Goal: Task Accomplishment & Management: Manage account settings

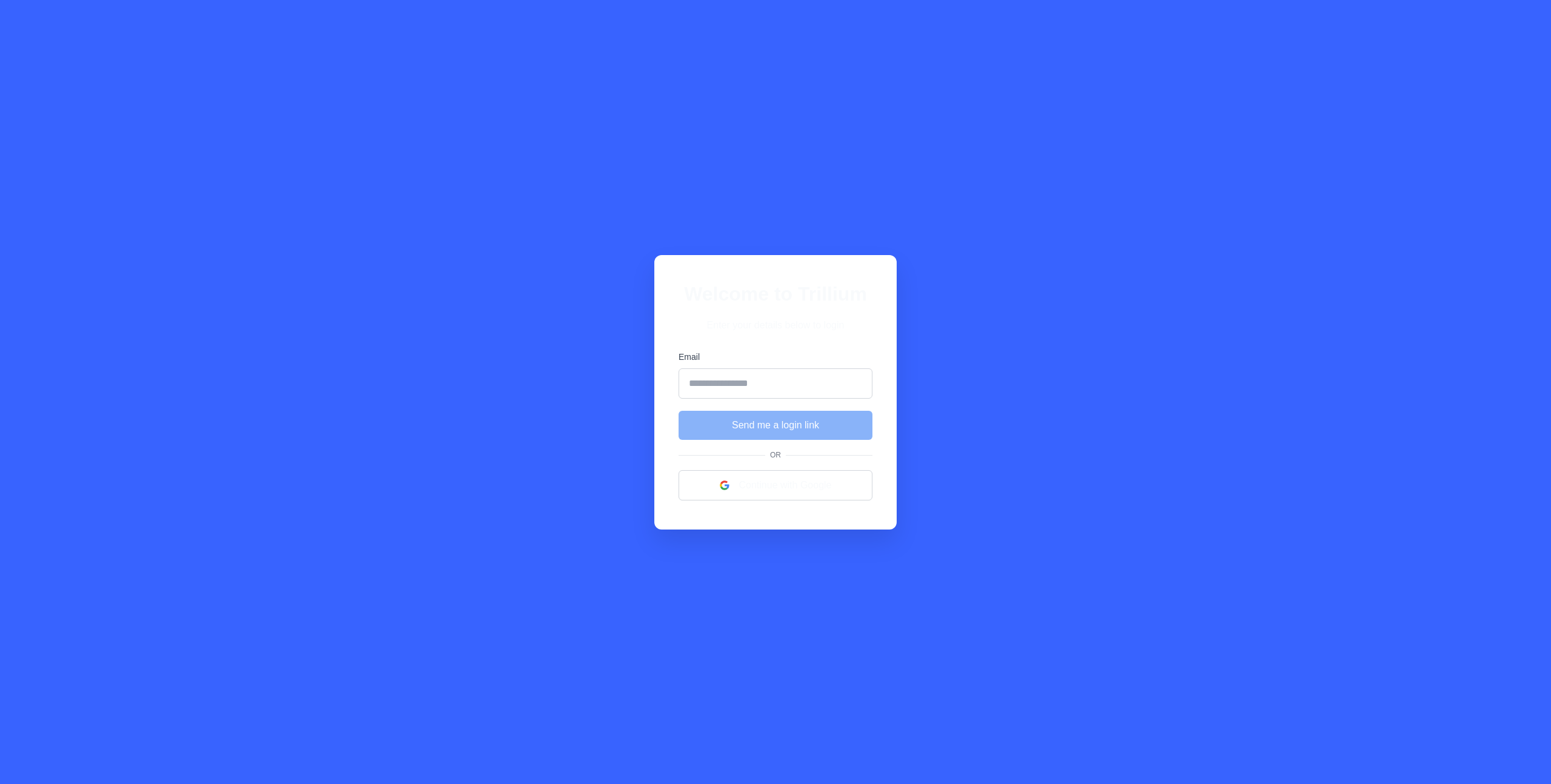
drag, startPoint x: 723, startPoint y: 327, endPoint x: 724, endPoint y: 314, distance: 13.0
click at [723, 327] on p "Enter your details below to login" at bounding box center [776, 325] width 194 height 14
drag, startPoint x: 726, startPoint y: 308, endPoint x: 747, endPoint y: 328, distance: 29.0
click at [747, 327] on div "Welcome to Trillium Enter your details below to login" at bounding box center [776, 306] width 194 height 54
click at [747, 328] on p "Enter your details below to login" at bounding box center [776, 325] width 194 height 14
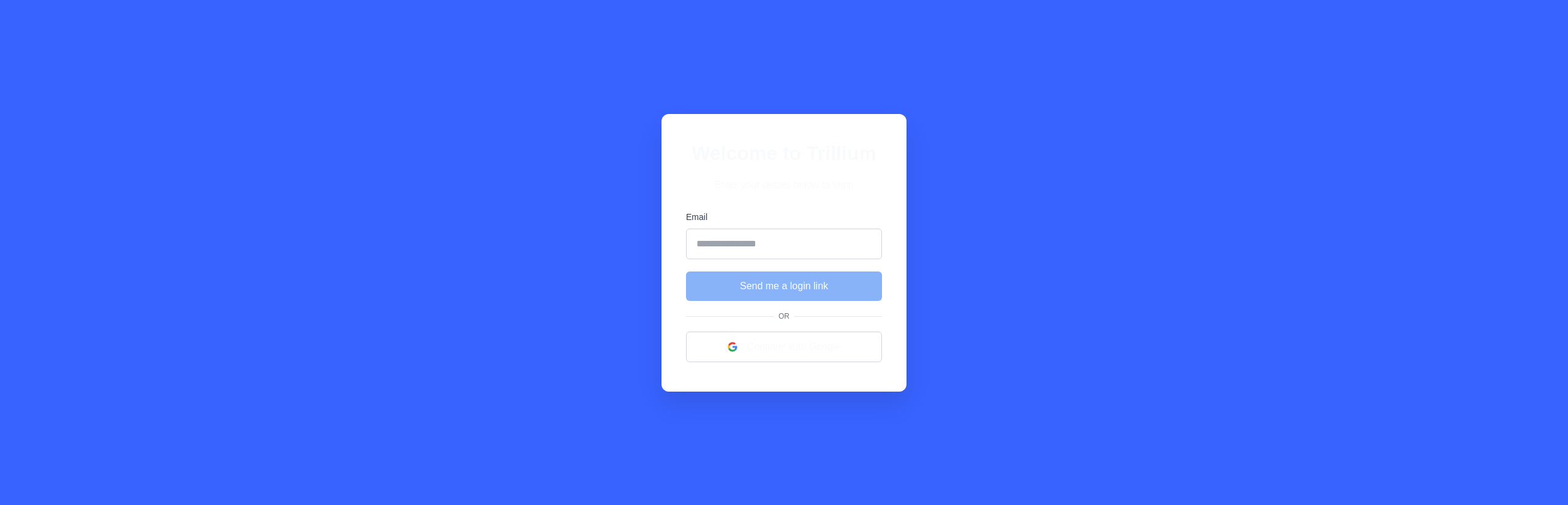
click at [486, 195] on div "Welcome to Trillium Enter your details below to login Email Send me a login lin…" at bounding box center [784, 252] width 1568 height 505
drag, startPoint x: 697, startPoint y: 149, endPoint x: 926, endPoint y: 158, distance: 229.2
click at [927, 158] on div "Welcome to Trillium Enter your details below to login Email Send me a login lin…" at bounding box center [784, 252] width 1568 height 505
click at [554, 150] on div "Welcome to Trillium Enter your details below to login Email Send me a login lin…" at bounding box center [784, 252] width 1568 height 505
drag, startPoint x: 831, startPoint y: 148, endPoint x: 770, endPoint y: 133, distance: 62.8
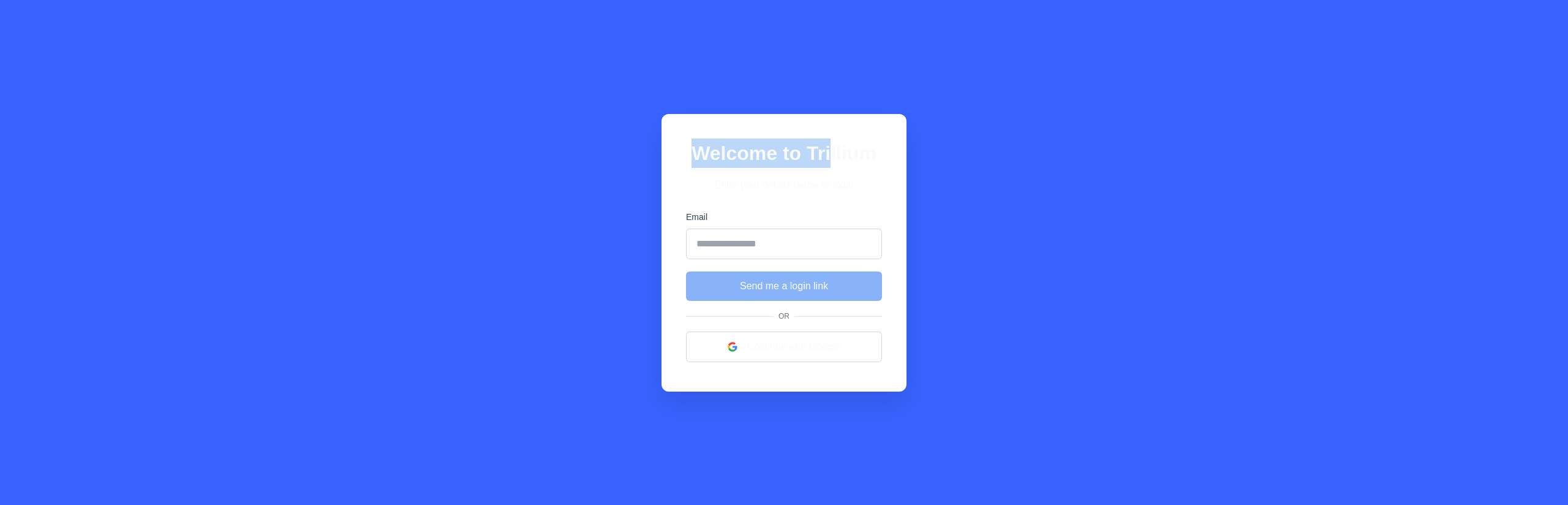
click at [770, 133] on div "Welcome to Trillium Enter your details below to login Email Send me a login lin…" at bounding box center [784, 252] width 245 height 278
click at [1058, 355] on div "Welcome to Trillium Enter your details below to login Email Send me a login lin…" at bounding box center [784, 252] width 1568 height 505
click at [810, 155] on h1 "Welcome to Trillium" at bounding box center [784, 153] width 196 height 29
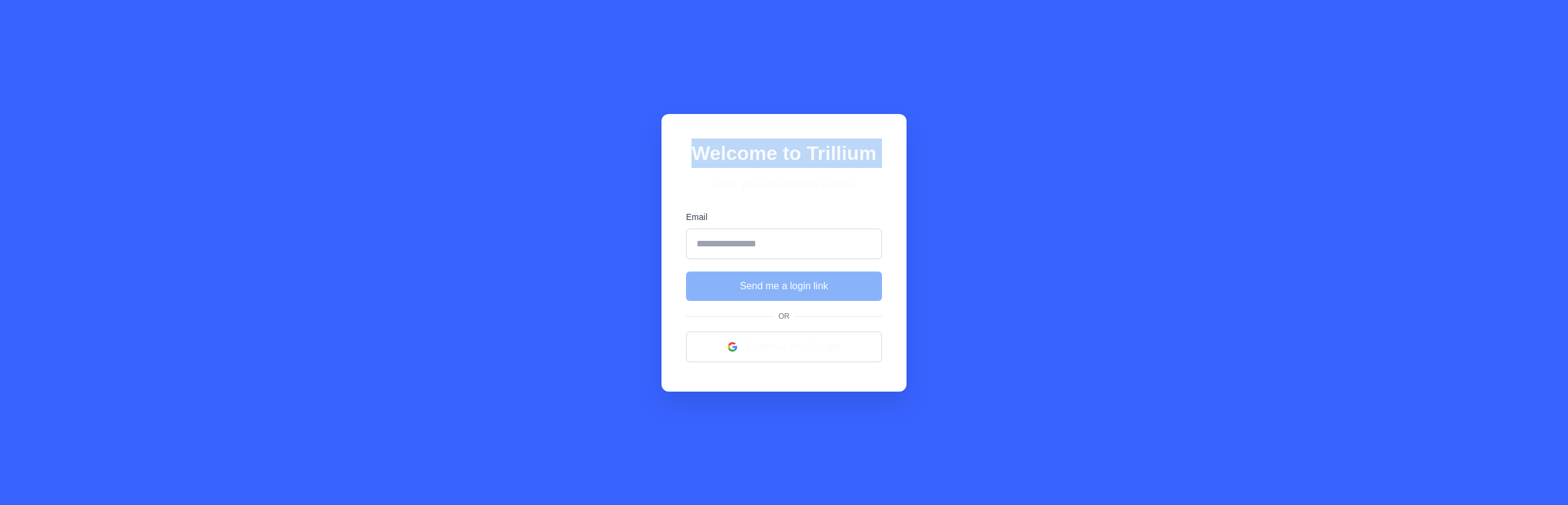
click at [802, 160] on h1 "Welcome to Trillium" at bounding box center [784, 153] width 196 height 29
drag, startPoint x: 803, startPoint y: 188, endPoint x: 692, endPoint y: 147, distance: 118.3
click at [692, 147] on div "Welcome to Trillium Enter your details below to login" at bounding box center [784, 166] width 196 height 54
click at [692, 147] on h1 "Welcome to Trillium" at bounding box center [784, 153] width 196 height 29
click at [709, 148] on h1 "Welcome to Trillium" at bounding box center [784, 153] width 196 height 29
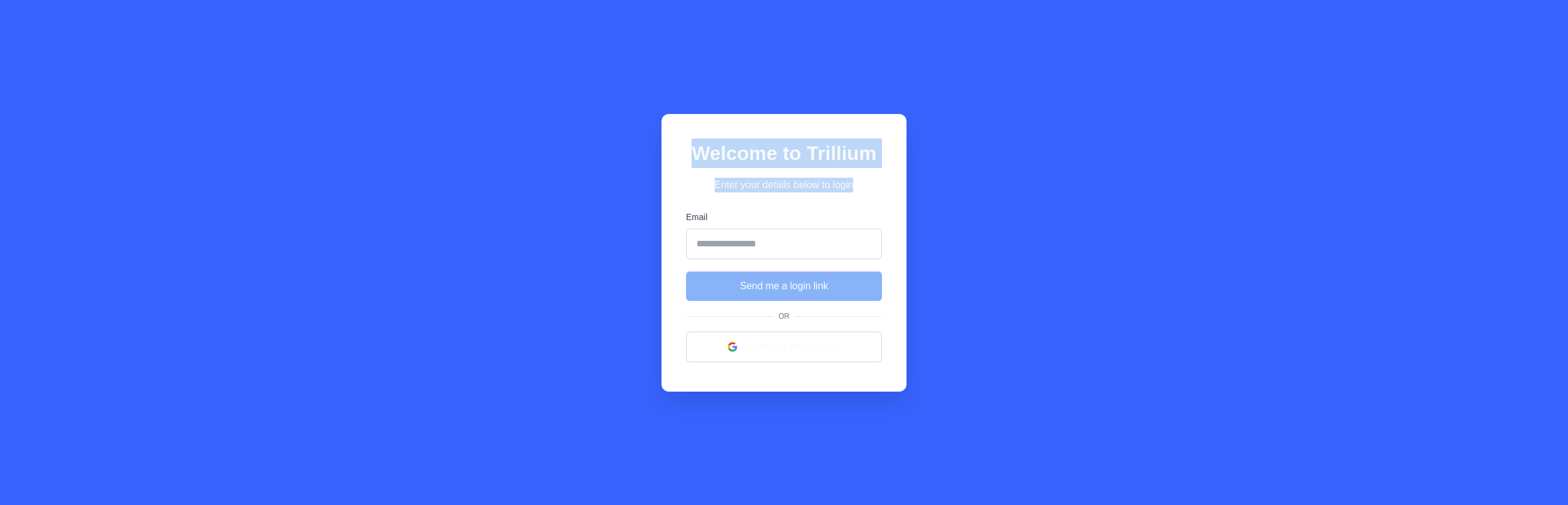
drag, startPoint x: 682, startPoint y: 147, endPoint x: 924, endPoint y: 243, distance: 260.3
click at [924, 243] on div "Welcome to Trillium Enter your details below to login Email Send me a login lin…" at bounding box center [784, 252] width 1568 height 505
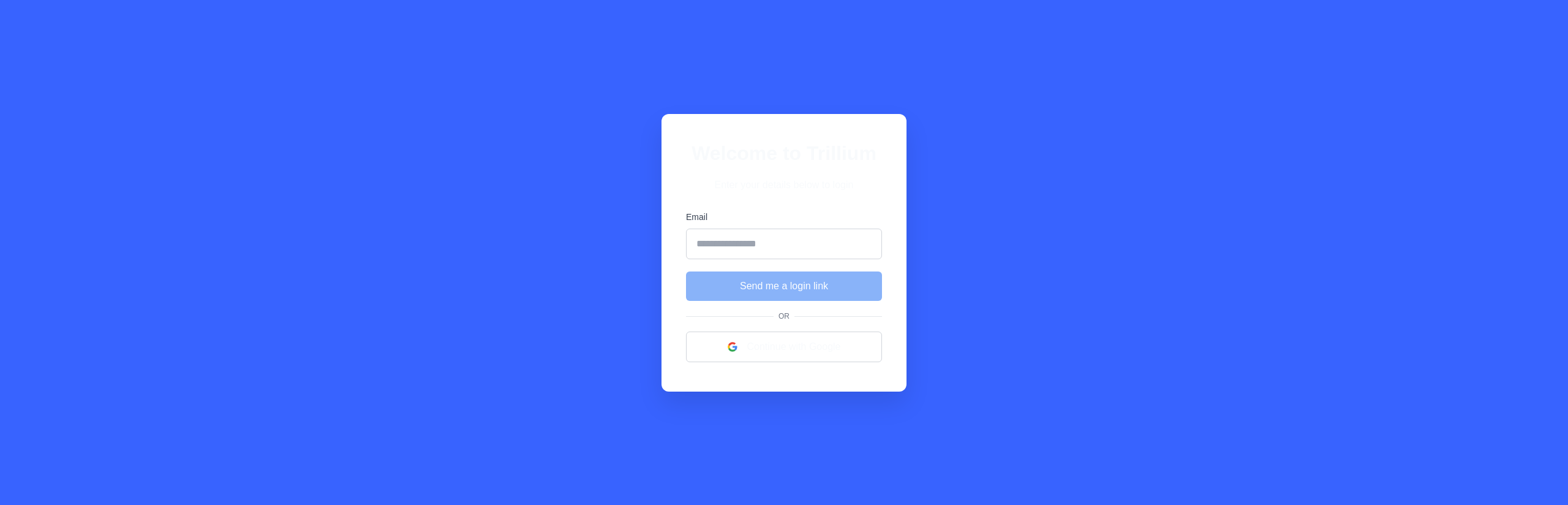
click at [787, 201] on div "Welcome to Trillium Enter your details below to login Email Send me a login lin…" at bounding box center [784, 252] width 245 height 278
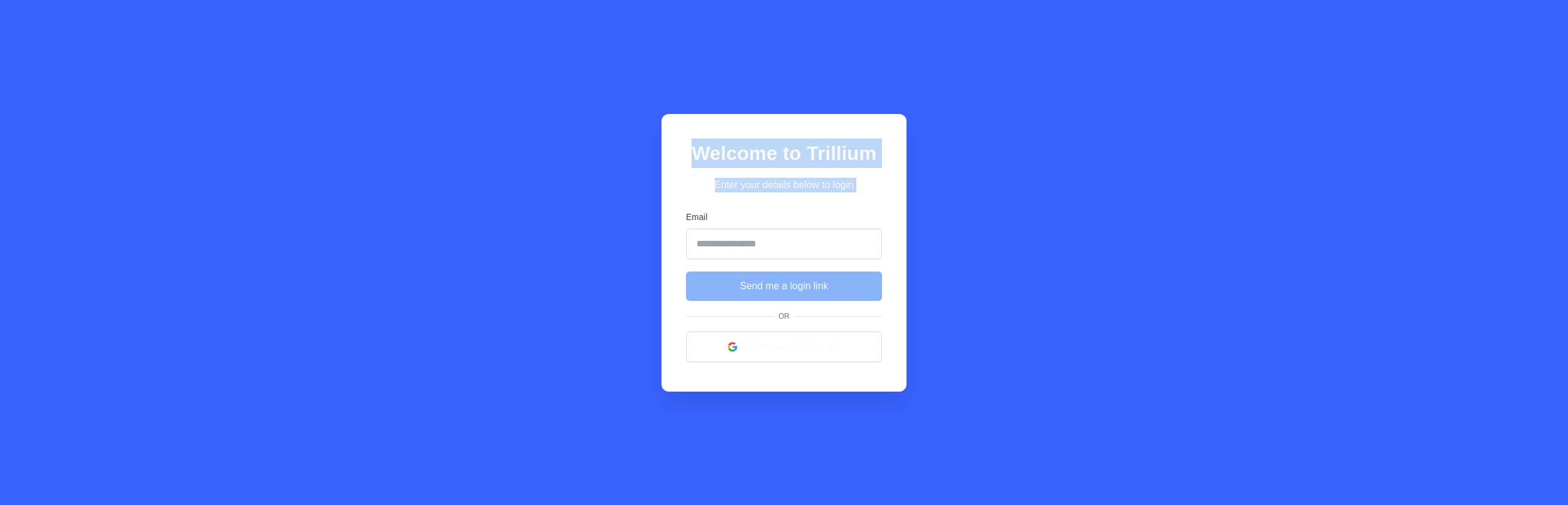
drag, startPoint x: 823, startPoint y: 201, endPoint x: 655, endPoint y: 117, distance: 187.8
click at [655, 116] on div "Welcome to Trillium Enter your details below to login Email Send me a login lin…" at bounding box center [784, 252] width 1568 height 505
click at [779, 117] on div "Welcome to Trillium Enter your details below to login Email Send me a login lin…" at bounding box center [784, 252] width 245 height 278
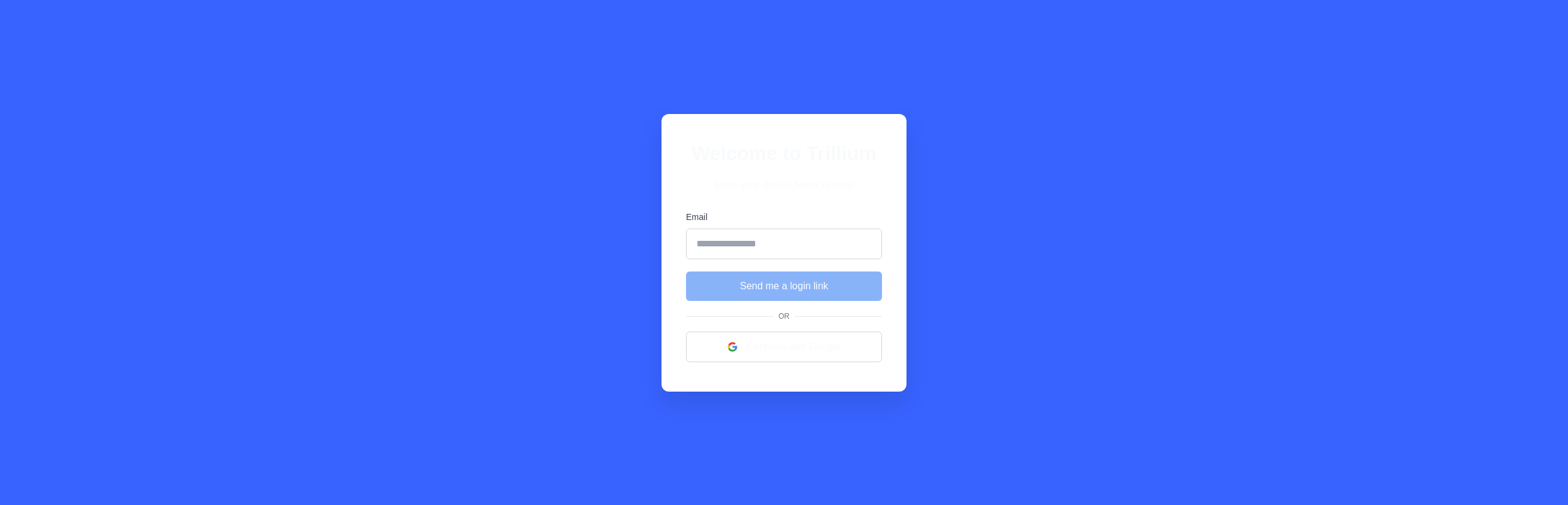
drag, startPoint x: 698, startPoint y: 131, endPoint x: 865, endPoint y: 134, distance: 167.0
click at [867, 131] on div "Welcome to Trillium Enter your details below to login Email Send me a login lin…" at bounding box center [784, 252] width 245 height 278
drag, startPoint x: 730, startPoint y: 157, endPoint x: 708, endPoint y: 157, distance: 22.0
click at [708, 157] on h1 "Welcome to Trillium" at bounding box center [784, 153] width 196 height 29
click at [486, 156] on div "Welcome to Trillium Enter your details below to login Email Send me a login lin…" at bounding box center [784, 252] width 1568 height 505
